Goal: Find specific page/section

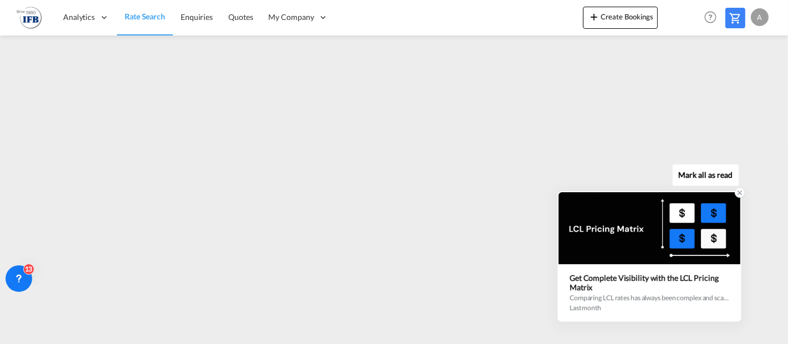
click at [730, 307] on div "Get Complete Visibility with the LCL Pricing Matrix Comparing LCL rates has alw…" at bounding box center [650, 292] width 182 height 57
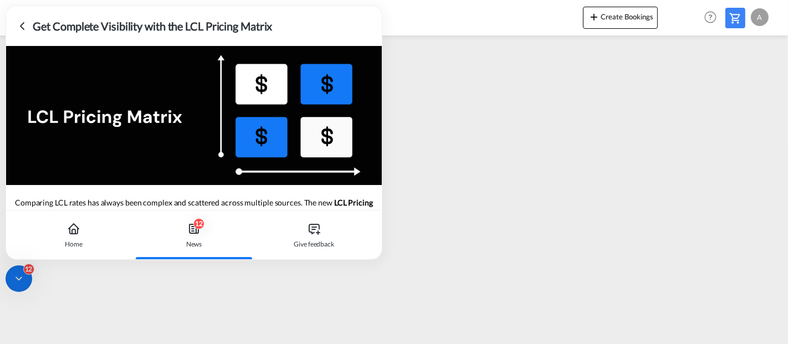
drag, startPoint x: 18, startPoint y: 27, endPoint x: 39, endPoint y: 34, distance: 22.1
click at [18, 27] on icon at bounding box center [22, 25] width 13 height 13
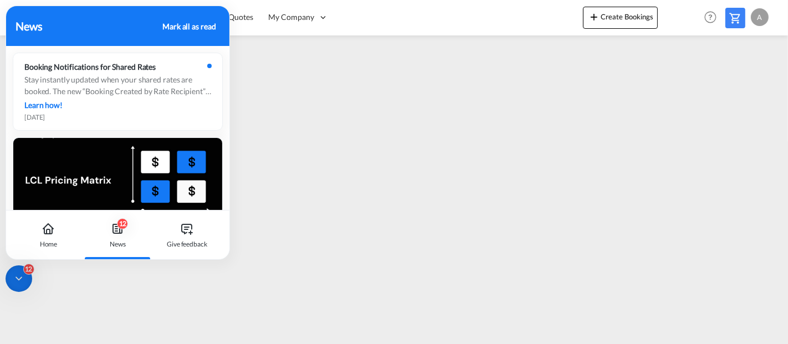
drag, startPoint x: 129, startPoint y: 21, endPoint x: -38, endPoint y: 42, distance: 168.2
click at [0, 42] on html "Analytics Reports Rate Search Enquiries Quotes My Company" at bounding box center [394, 172] width 788 height 344
click at [190, 28] on div "Mark all as read" at bounding box center [188, 27] width 53 height 12
click at [54, 242] on div "Home" at bounding box center [49, 245] width 18 height 10
